Goal: Task Accomplishment & Management: Use online tool/utility

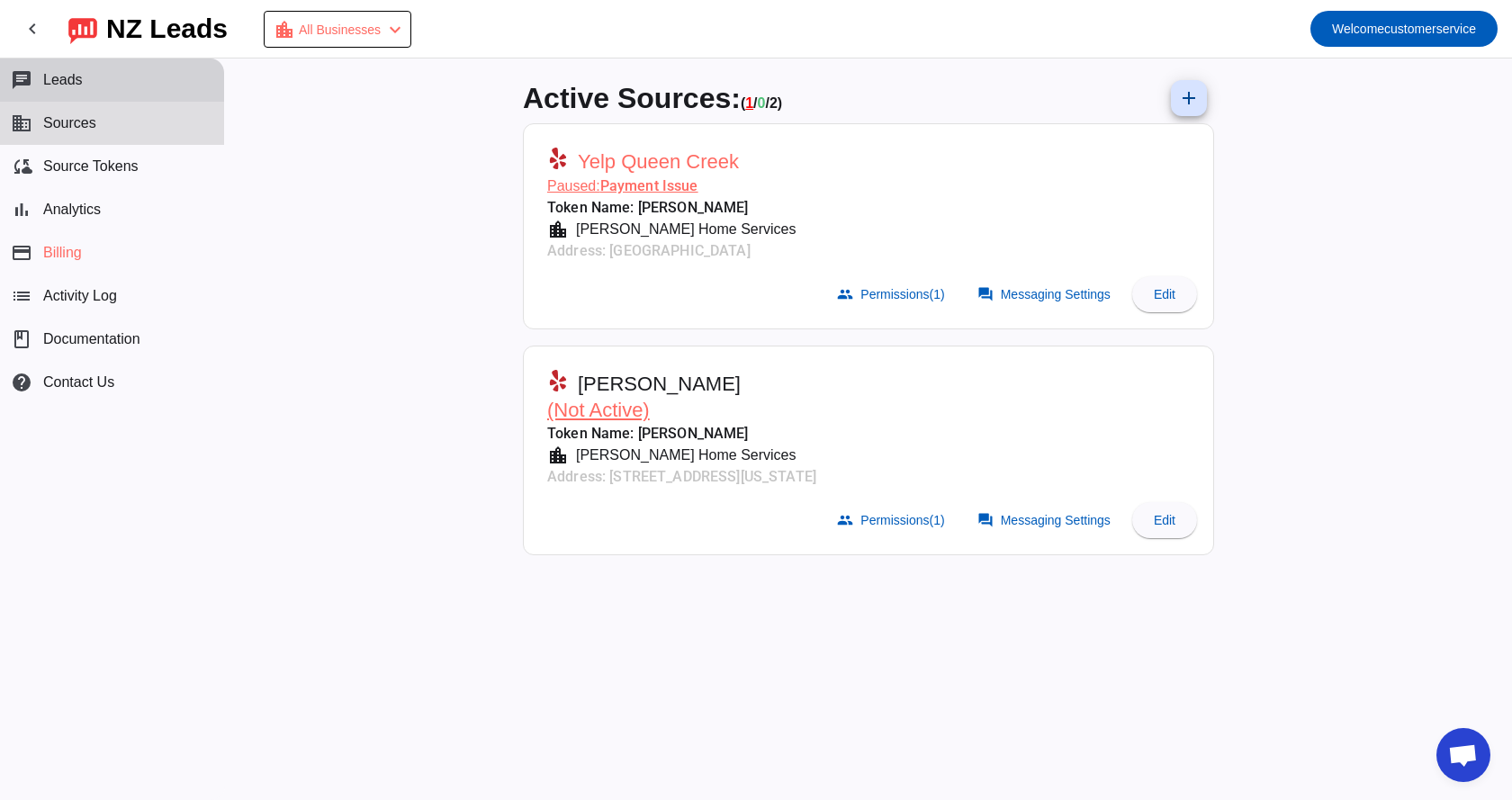
click at [88, 90] on button "chat Leads" at bounding box center [112, 80] width 224 height 43
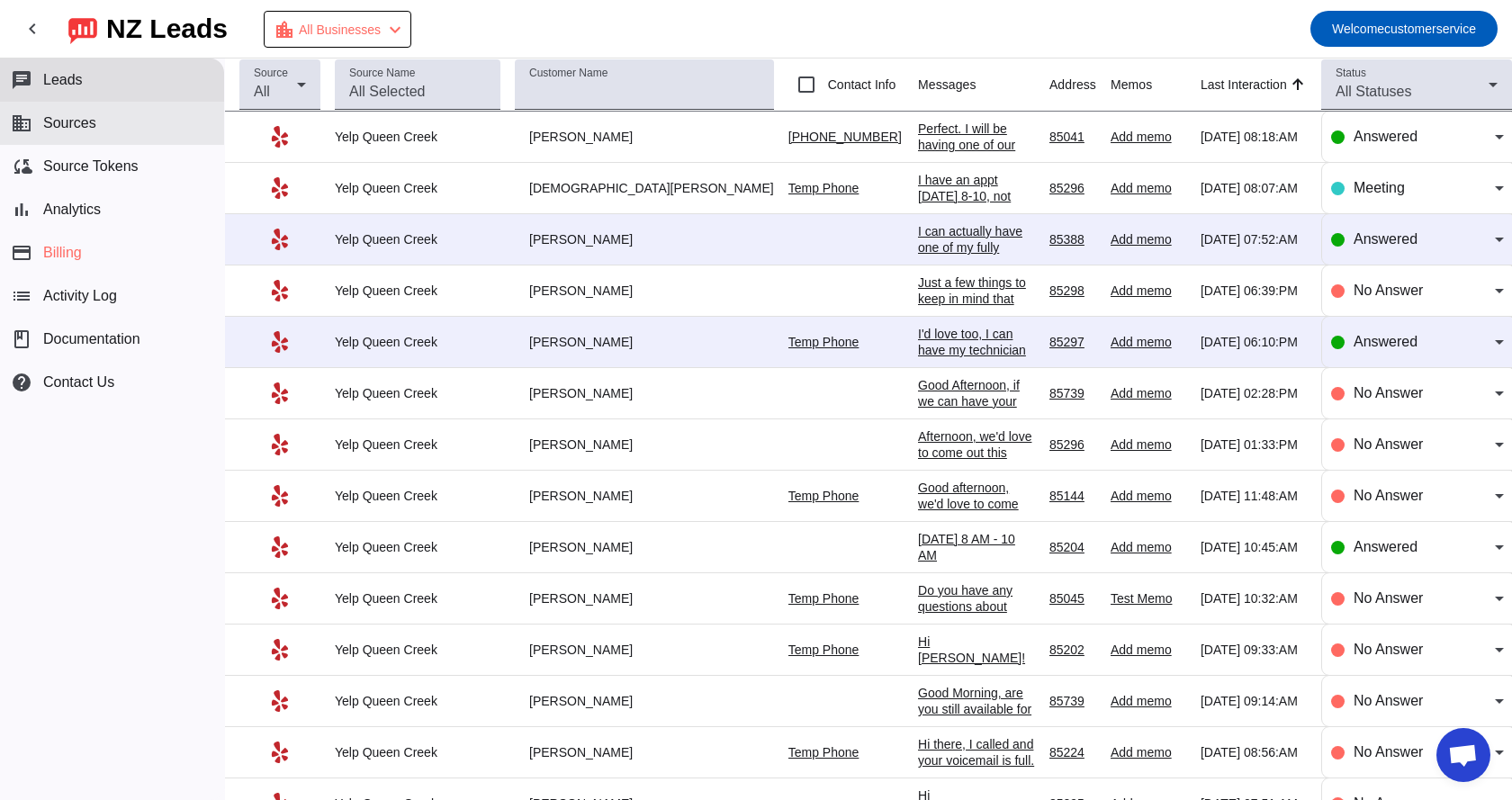
click at [88, 121] on span "Sources" at bounding box center [69, 123] width 53 height 16
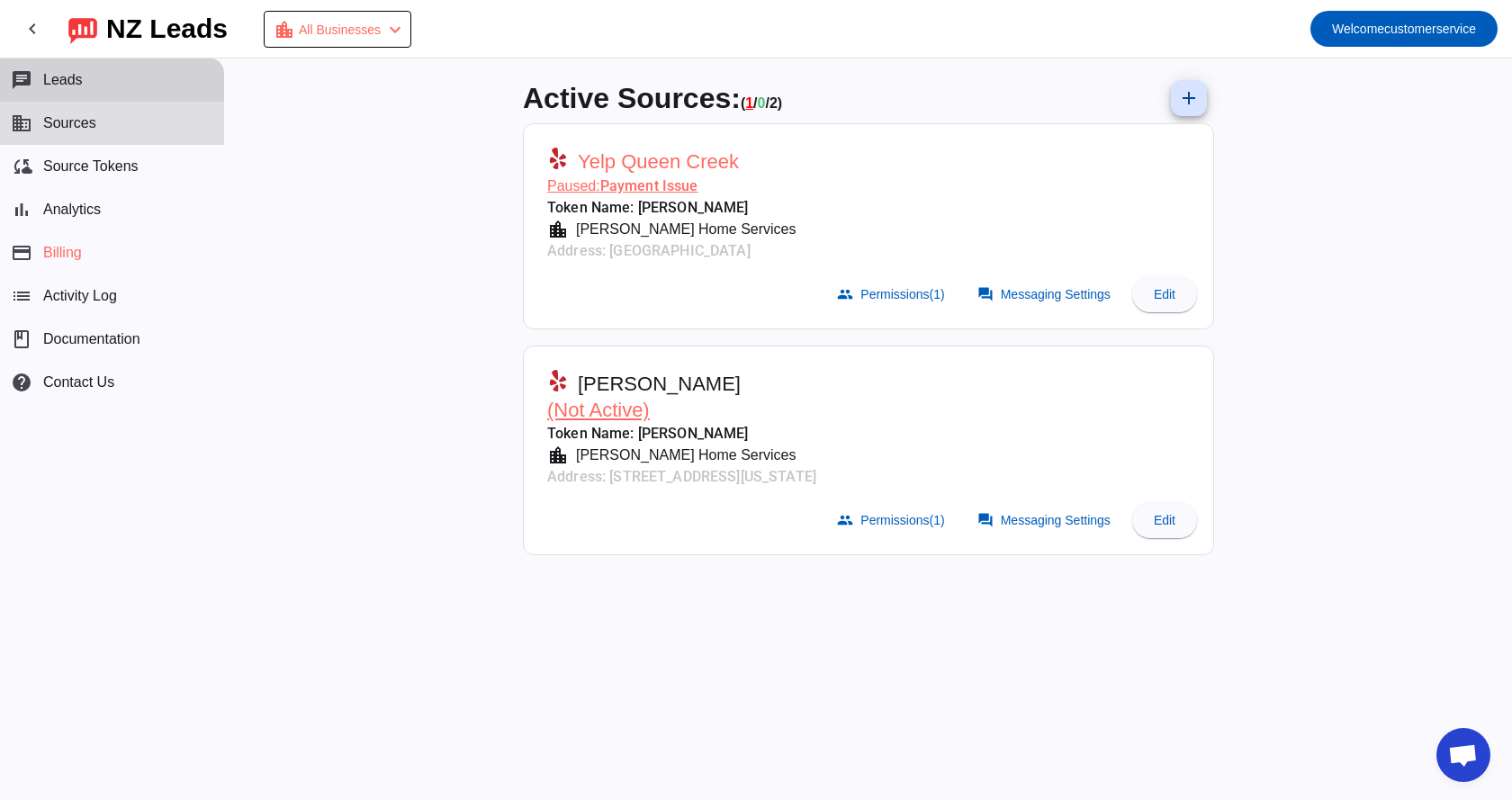
click at [48, 85] on span "Leads" at bounding box center [63, 80] width 39 height 16
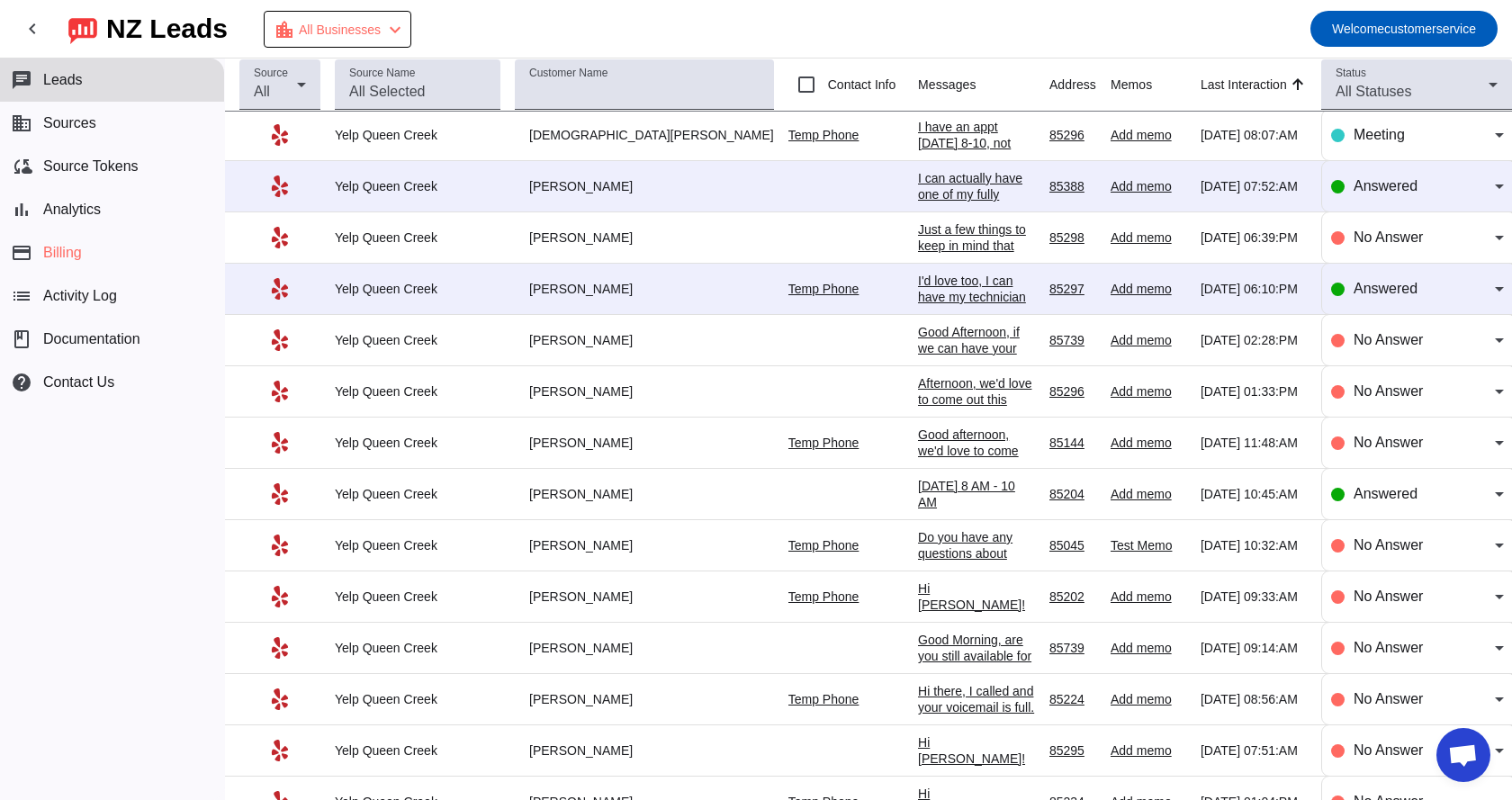
scroll to position [133, 0]
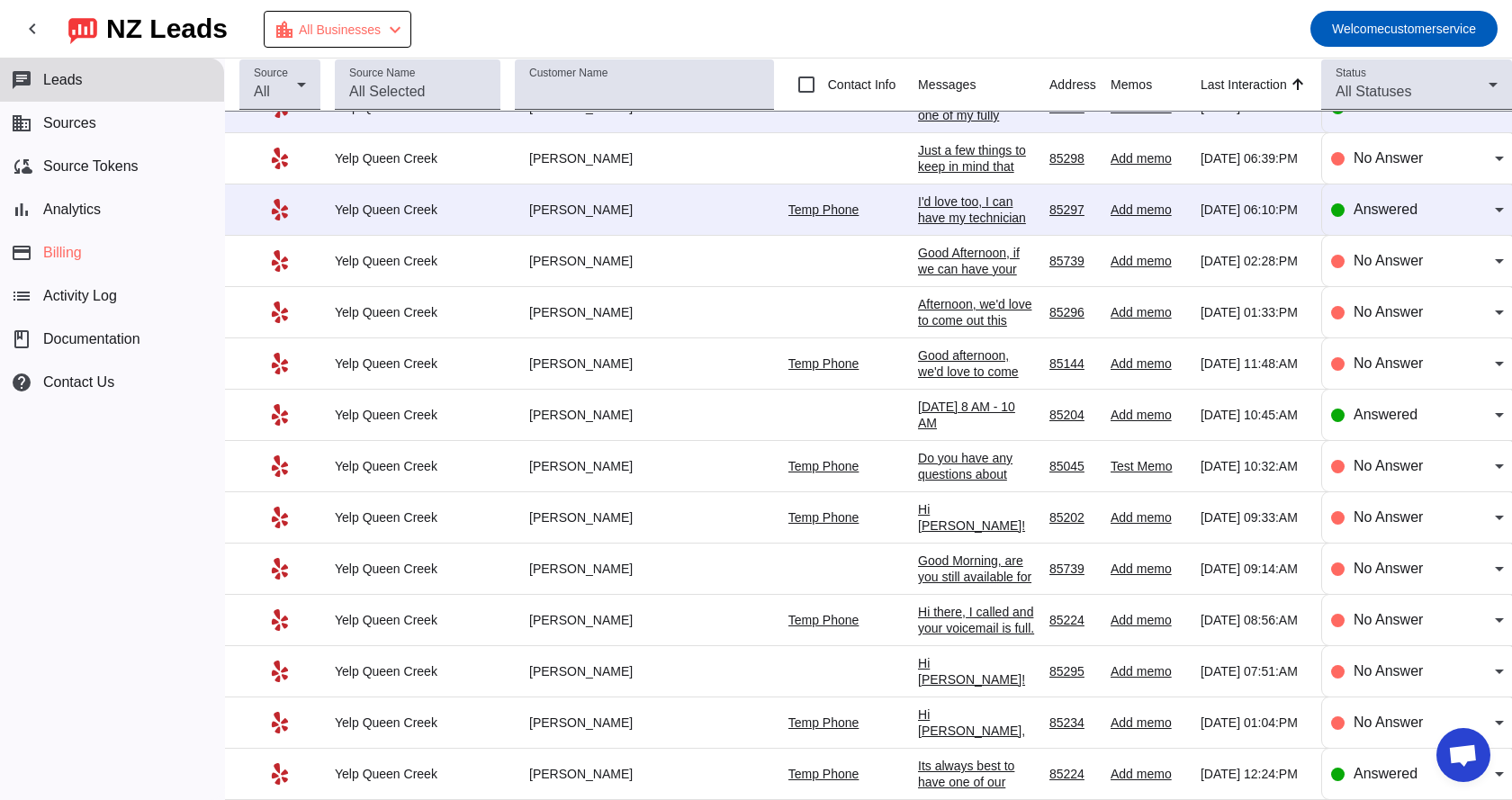
click at [789, 210] on link "Temp Phone" at bounding box center [824, 210] width 71 height 14
